Goal: Check status: Check status

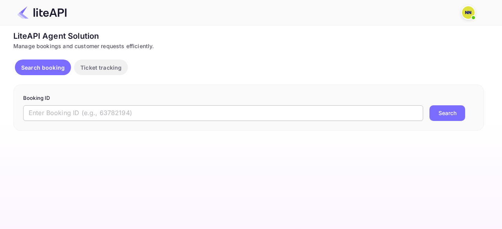
click at [103, 120] on input "text" at bounding box center [223, 114] width 400 height 16
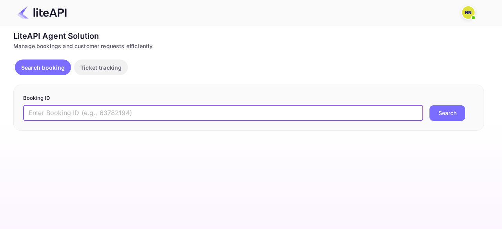
paste input "8991591"
type input "8991591"
click at [464, 118] on button "Search" at bounding box center [448, 114] width 36 height 16
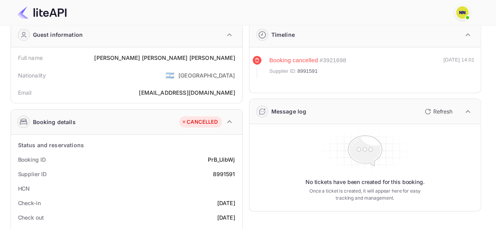
scroll to position [39, 0]
